Goal: Task Accomplishment & Management: Manage account settings

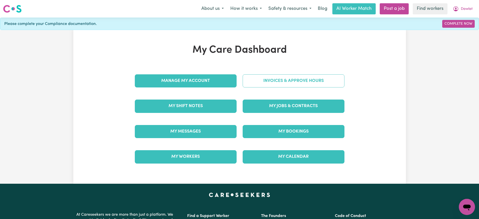
click at [266, 80] on link "Invoices & Approve Hours" at bounding box center [294, 80] width 102 height 13
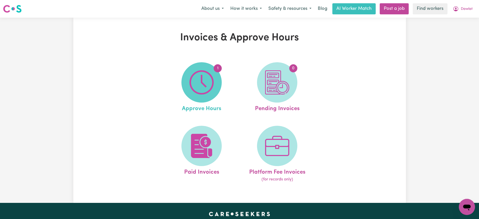
click at [218, 88] on span "1" at bounding box center [201, 82] width 40 height 40
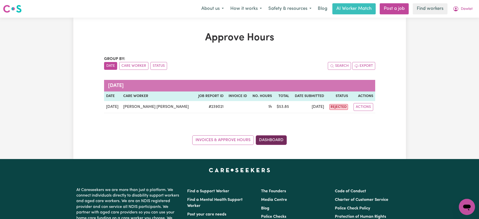
click at [272, 142] on link "Dashboard" at bounding box center [271, 140] width 31 height 10
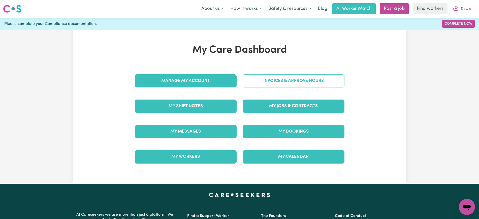
click at [278, 77] on link "Invoices & Approve Hours" at bounding box center [294, 80] width 102 height 13
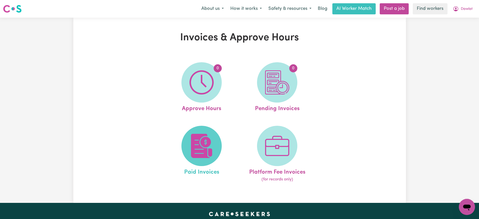
click at [211, 134] on img at bounding box center [201, 146] width 24 height 24
